Goal: Task Accomplishment & Management: Manage account settings

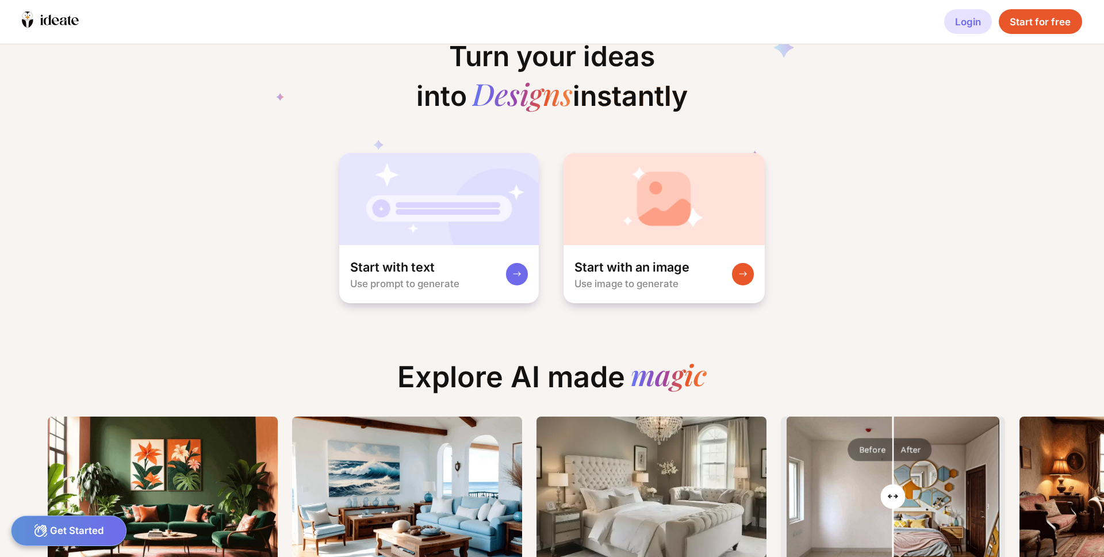
click at [969, 22] on div "Login" at bounding box center [969, 21] width 48 height 25
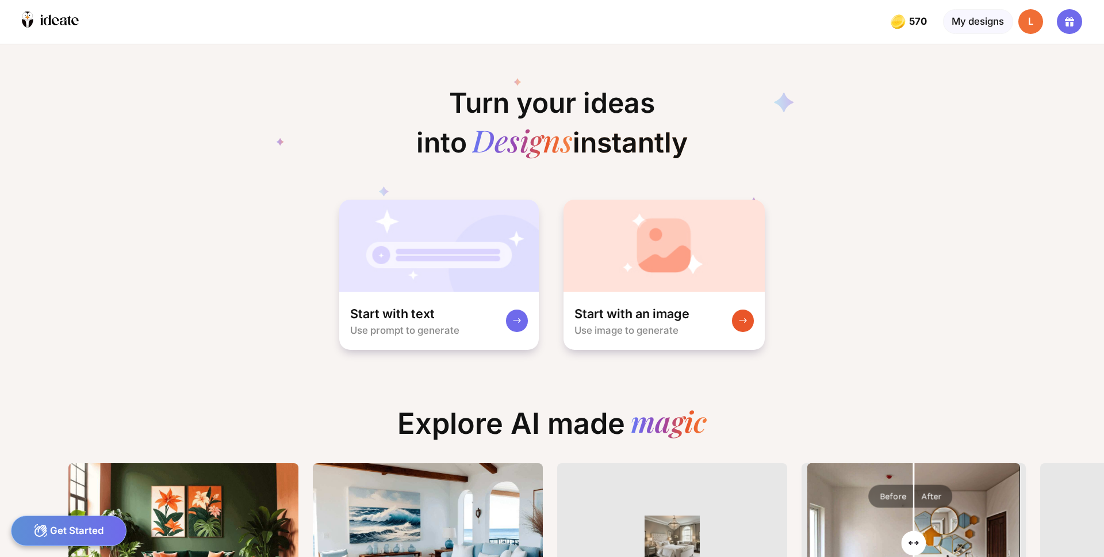
scroll to position [0, 12]
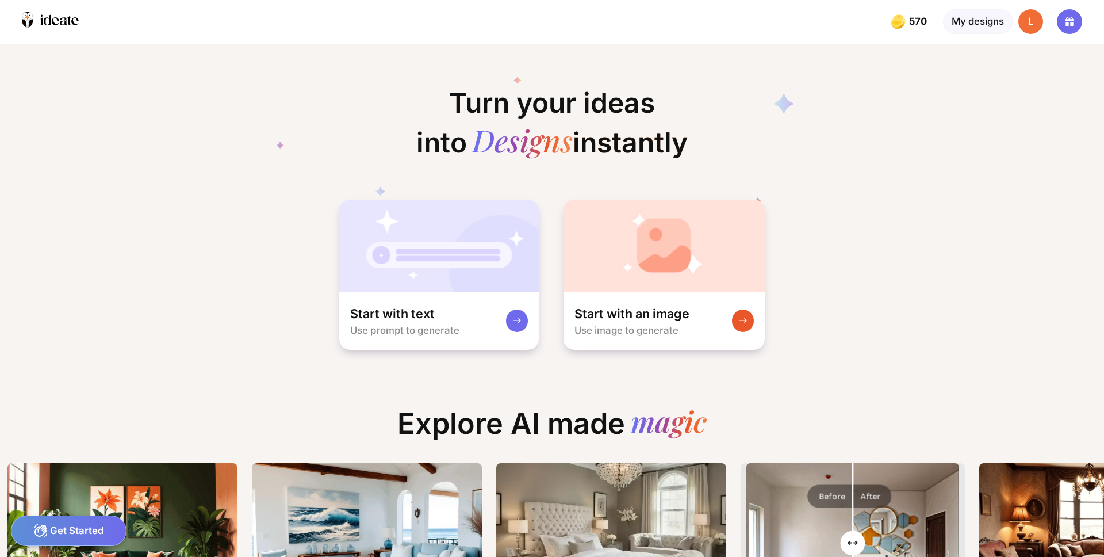
click at [1035, 24] on div "L" at bounding box center [1031, 21] width 25 height 25
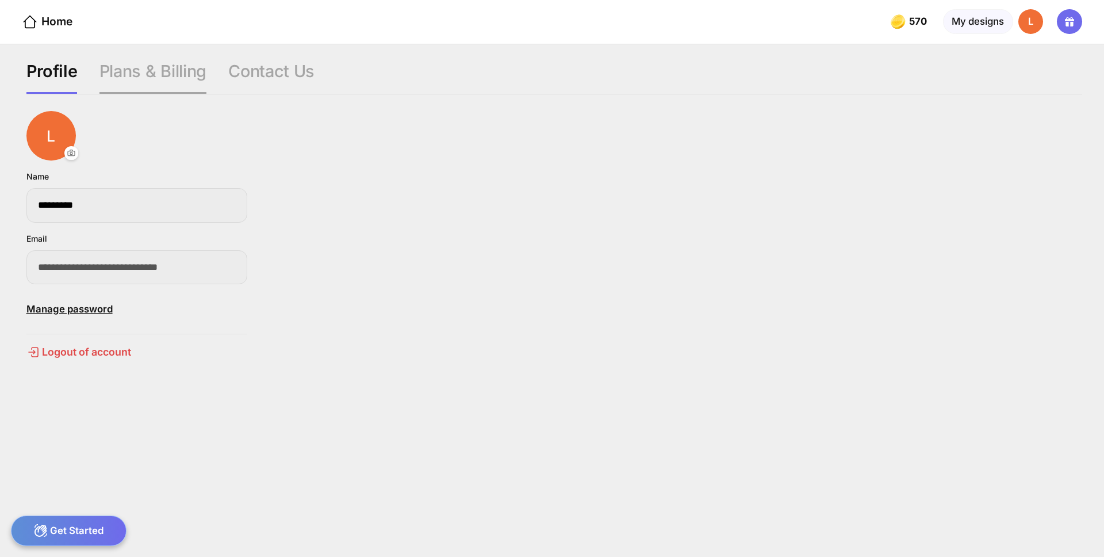
click at [151, 72] on div "Plans & Billing" at bounding box center [153, 77] width 107 height 33
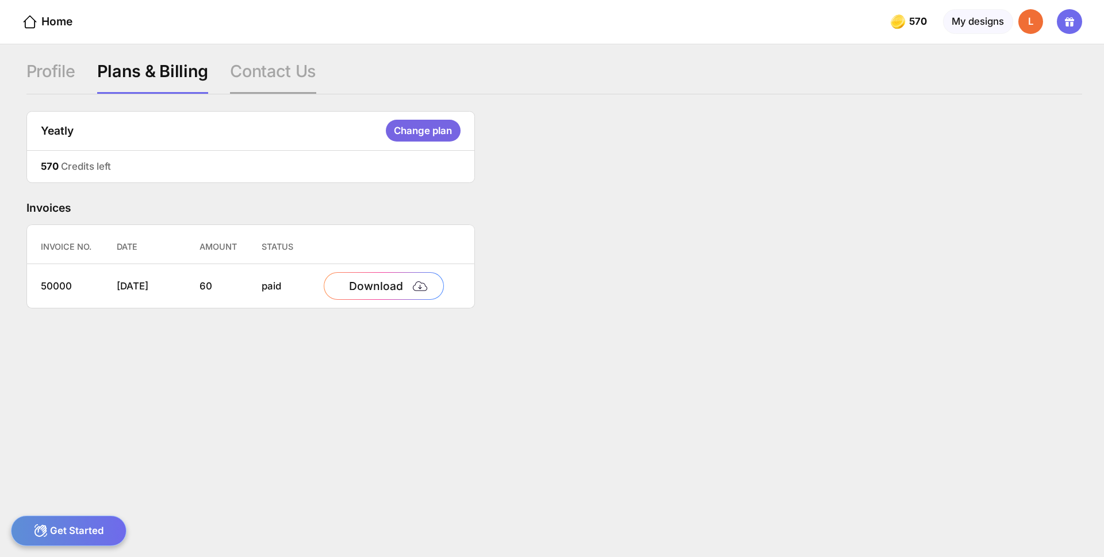
click at [257, 77] on div "Contact Us" at bounding box center [273, 77] width 86 height 33
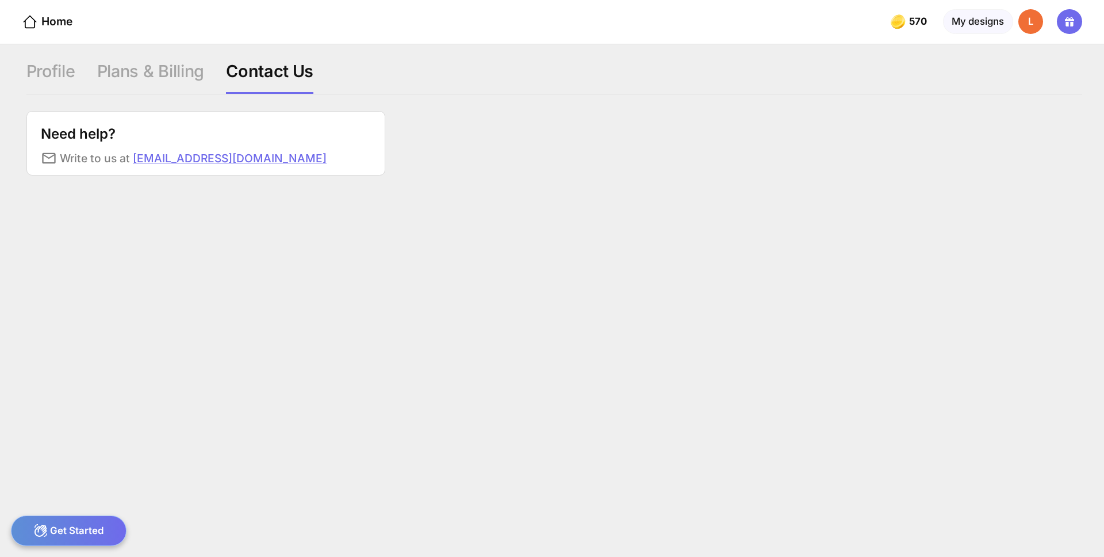
click at [80, 71] on div "Profile Plans & Billing Contact Us" at bounding box center [187, 77] width 323 height 33
click at [68, 73] on div "Profile" at bounding box center [50, 77] width 49 height 33
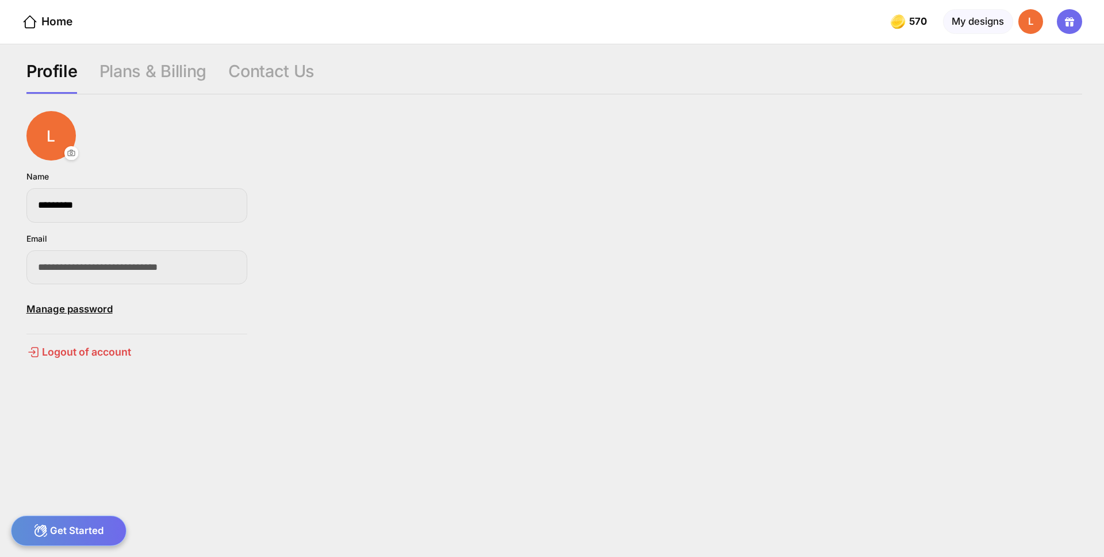
click at [1034, 28] on div "L" at bounding box center [1031, 21] width 25 height 25
click at [909, 20] on span "570" at bounding box center [919, 21] width 20 height 11
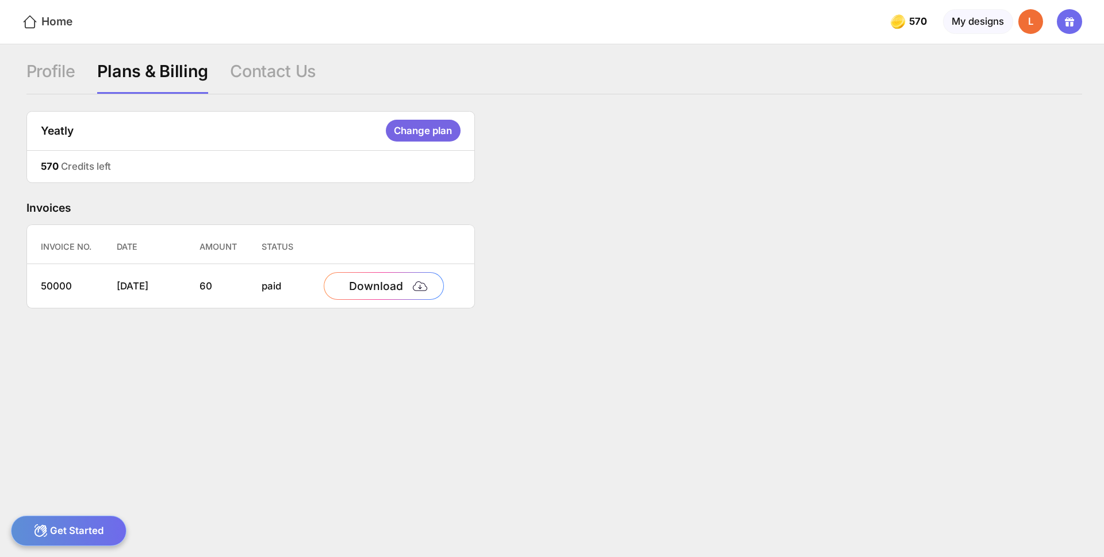
click at [35, 15] on icon at bounding box center [30, 22] width 17 height 17
